Goal: Transaction & Acquisition: Purchase product/service

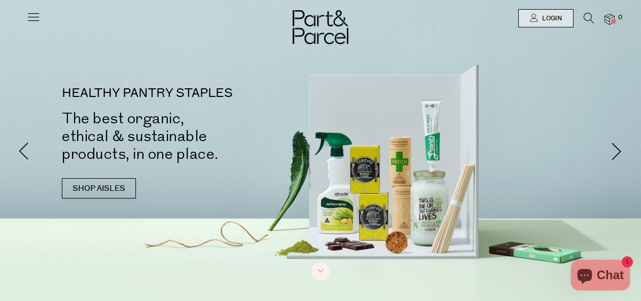
click at [30, 16] on icon at bounding box center [33, 17] width 14 height 14
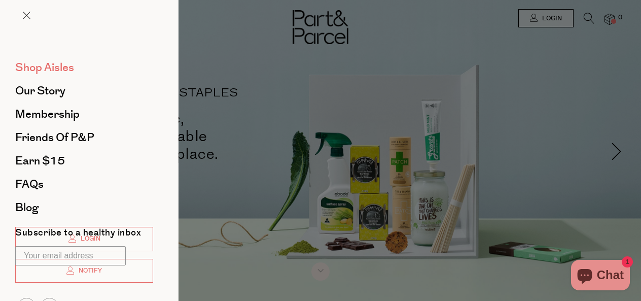
click at [46, 71] on span "Shop Aisles" at bounding box center [44, 67] width 59 height 16
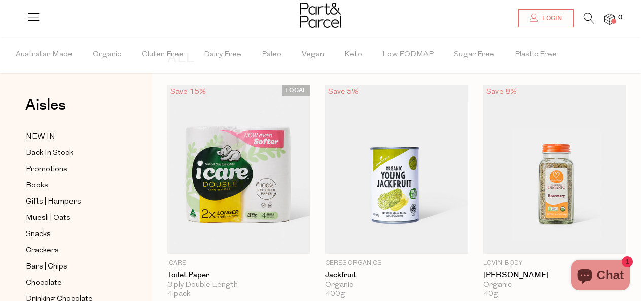
scroll to position [49, 0]
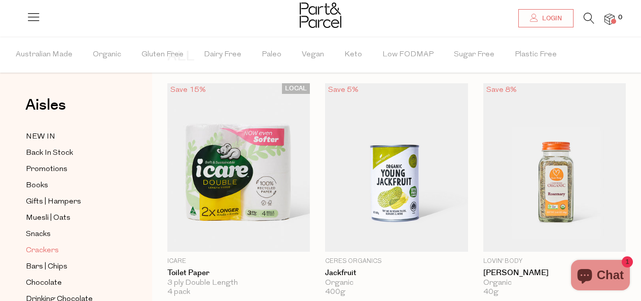
click at [39, 251] on span "Crackers" at bounding box center [42, 250] width 33 height 12
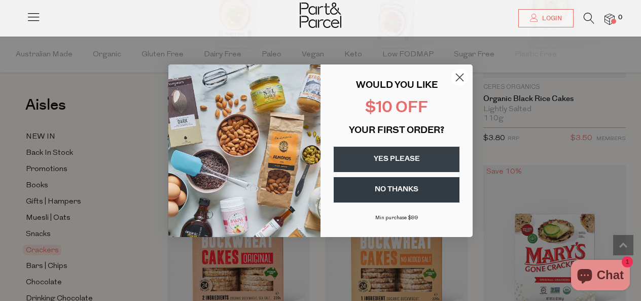
scroll to position [1245, 0]
click at [459, 79] on circle "Close dialog" at bounding box center [459, 76] width 17 height 17
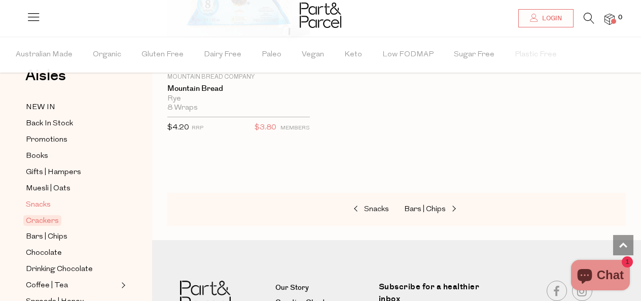
scroll to position [30, 0]
click at [55, 236] on span "Bars | Chips" at bounding box center [47, 236] width 42 height 12
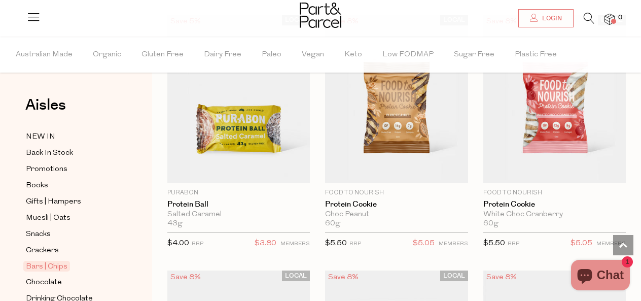
scroll to position [3692, 0]
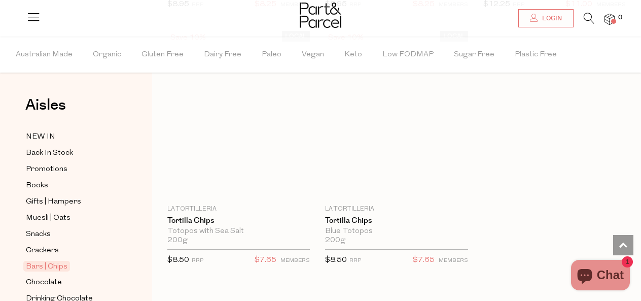
scroll to position [5976, 0]
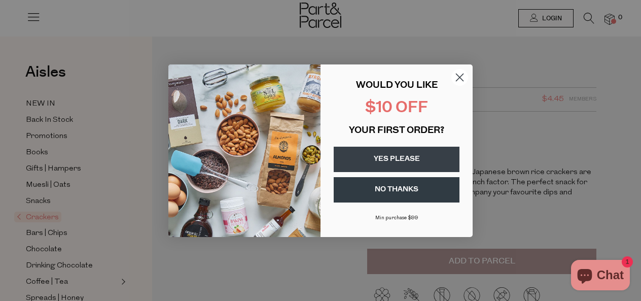
click at [460, 72] on circle "Close dialog" at bounding box center [459, 76] width 17 height 17
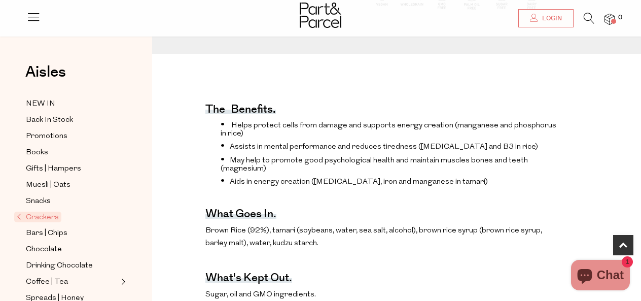
scroll to position [307, 0]
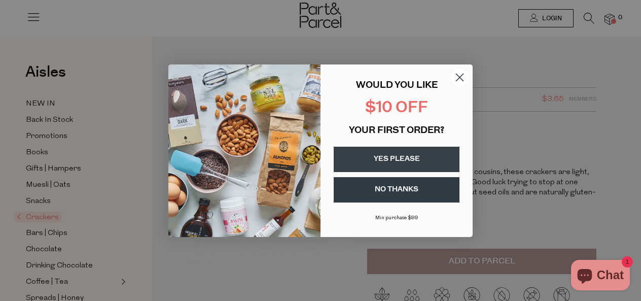
click at [459, 75] on circle "Close dialog" at bounding box center [459, 76] width 17 height 17
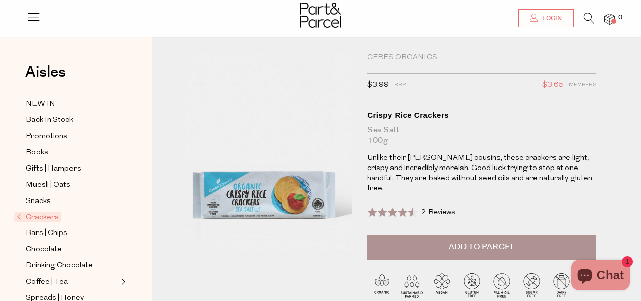
scroll to position [17, 0]
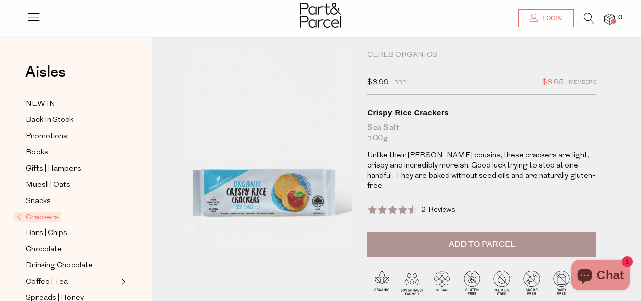
click at [290, 185] on img at bounding box center [248, 160] width 305 height 359
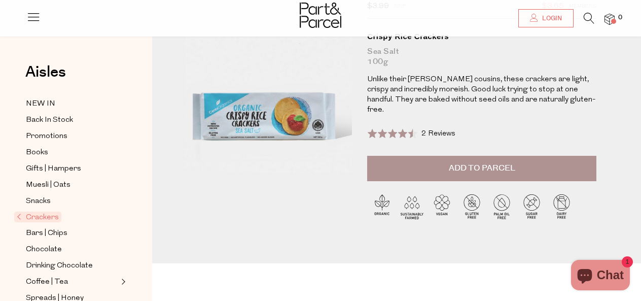
scroll to position [0, 0]
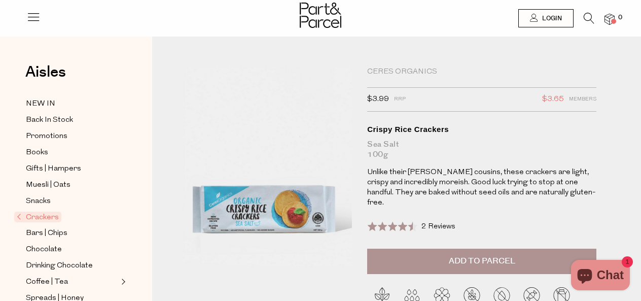
click at [415, 69] on div "Ceres Organics" at bounding box center [481, 72] width 229 height 10
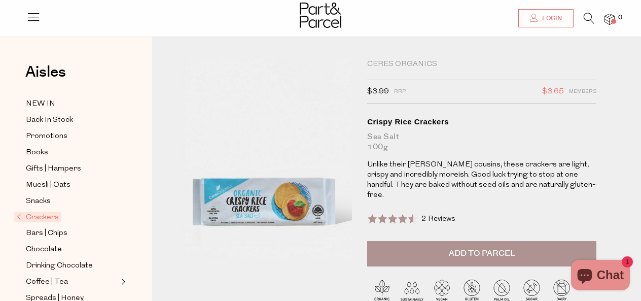
scroll to position [12, 0]
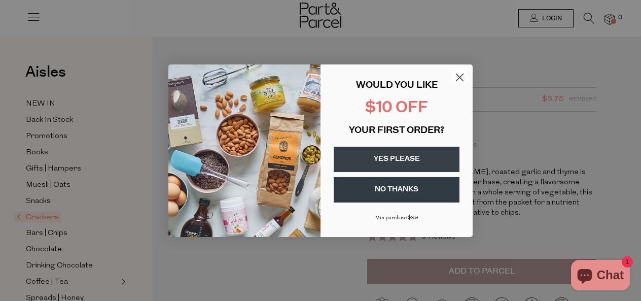
click at [460, 73] on circle "Close dialog" at bounding box center [459, 76] width 17 height 17
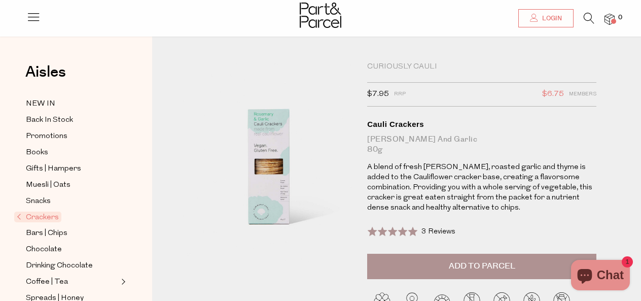
scroll to position [6, 0]
drag, startPoint x: 437, startPoint y: 59, endPoint x: 365, endPoint y: 63, distance: 72.1
click at [365, 64] on div "Crackers Curiously Cauli $7.95 RRP $6.75 Members Available: In Stock Cauli Crac…" at bounding box center [396, 203] width 489 height 314
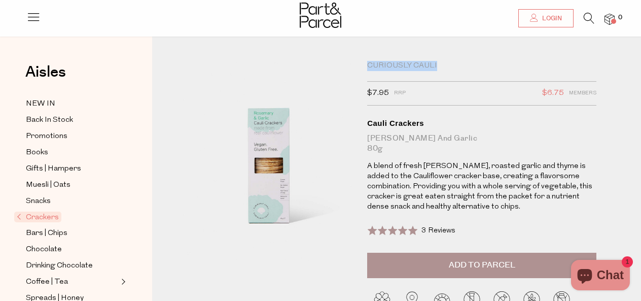
drag, startPoint x: 368, startPoint y: 63, endPoint x: 462, endPoint y: 63, distance: 93.3
click at [462, 63] on div "Curiously Cauli" at bounding box center [481, 66] width 229 height 10
copy div "Curiously Cauli"
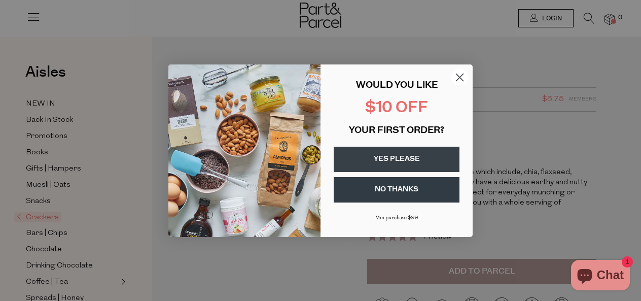
click at [459, 72] on circle "Close dialog" at bounding box center [459, 76] width 17 height 17
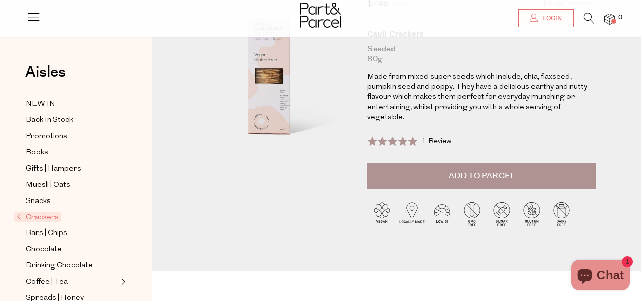
scroll to position [44, 0]
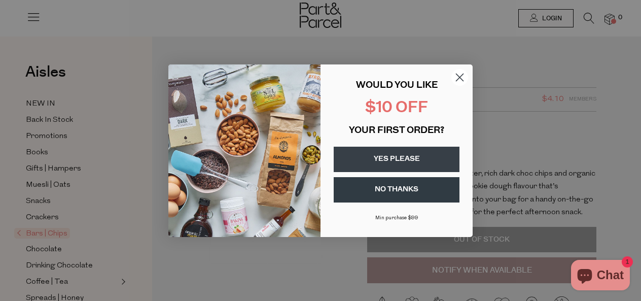
click at [458, 75] on icon "Close dialog" at bounding box center [459, 76] width 7 height 7
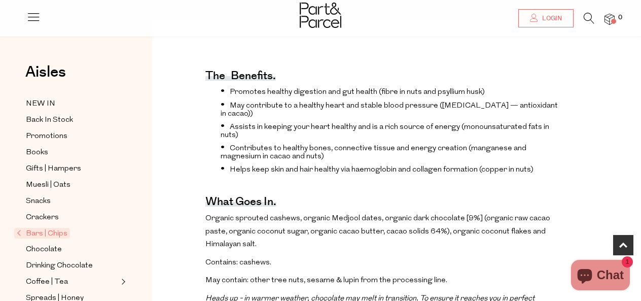
scroll to position [379, 0]
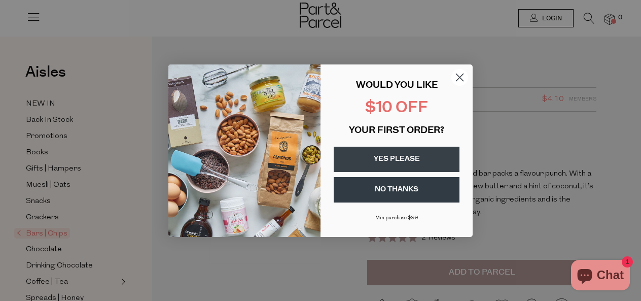
click at [461, 82] on circle "Close dialog" at bounding box center [459, 76] width 17 height 17
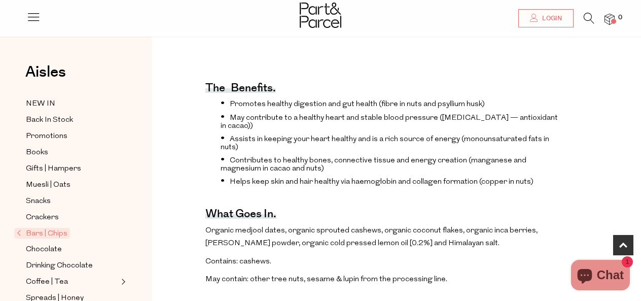
scroll to position [393, 0]
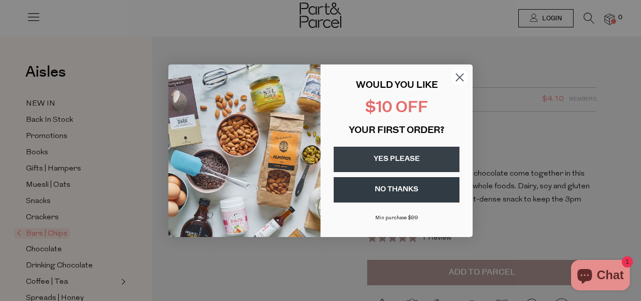
click at [465, 80] on circle "Close dialog" at bounding box center [459, 76] width 17 height 17
